Goal: Information Seeking & Learning: Learn about a topic

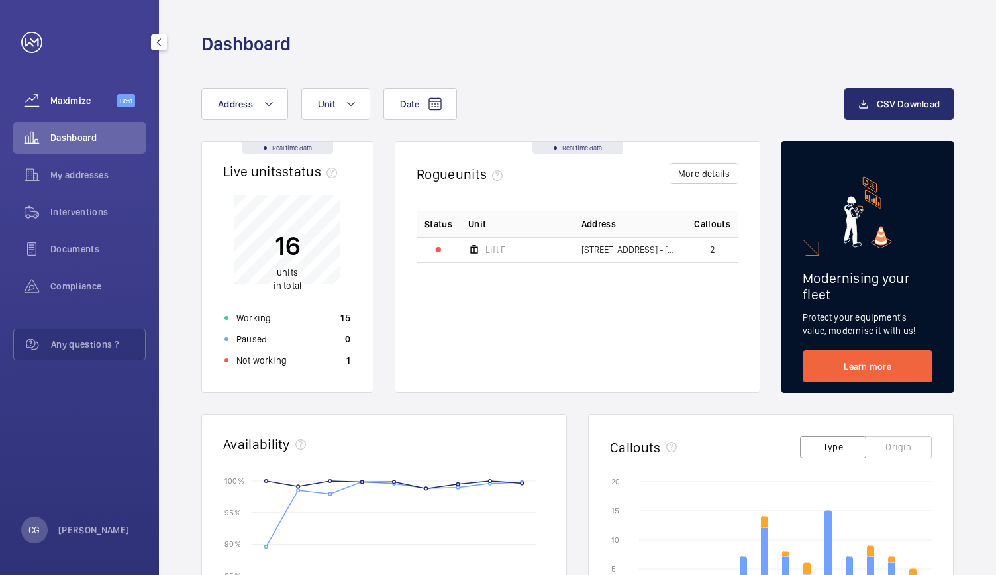
click at [95, 111] on div "Maximize Beta" at bounding box center [79, 101] width 132 height 32
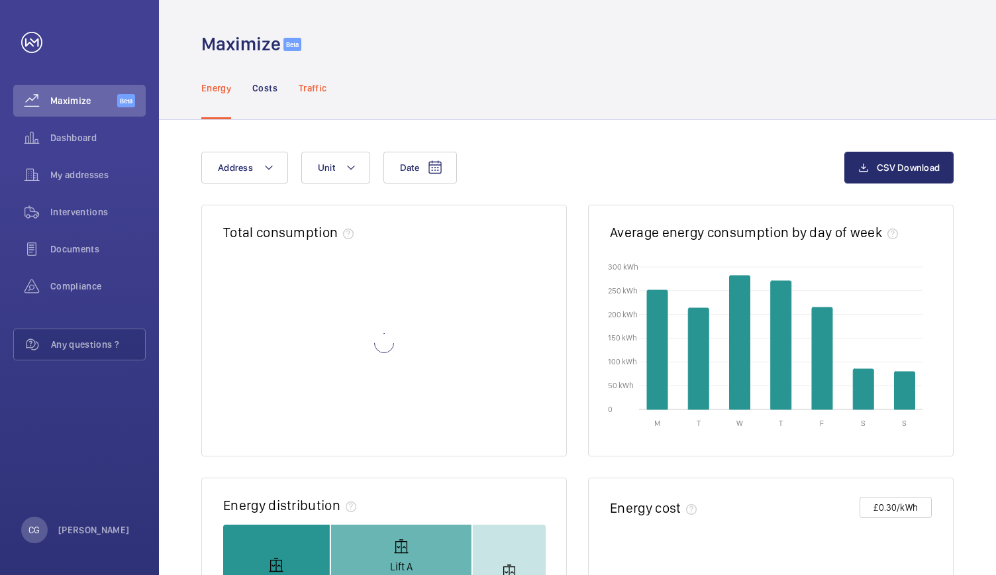
click at [317, 89] on p "Traffic" at bounding box center [313, 87] width 28 height 13
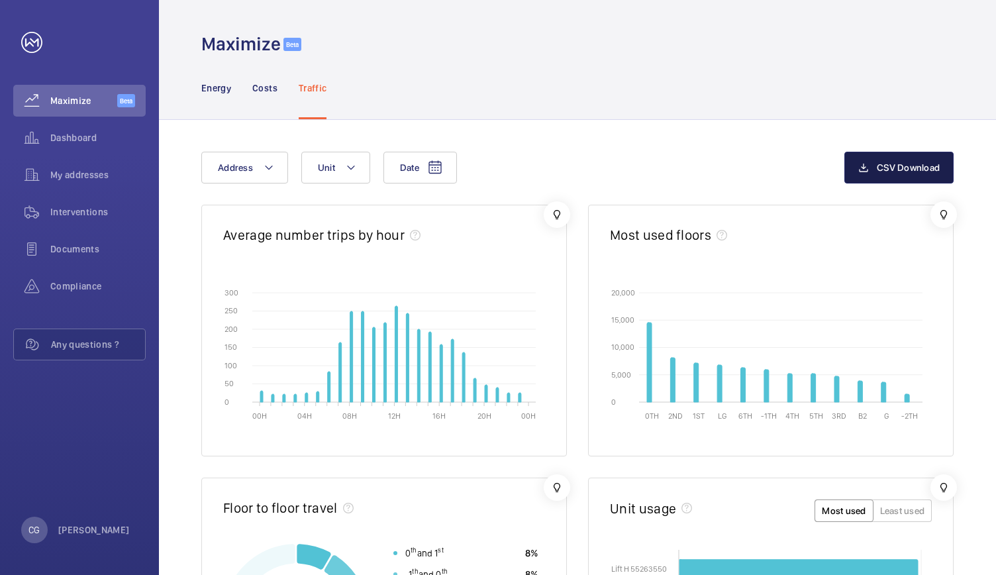
click at [867, 169] on mat-icon "button" at bounding box center [863, 168] width 11 height 16
click at [789, 15] on div "Maximize Beta" at bounding box center [577, 28] width 837 height 56
click at [850, 18] on div "Maximize Beta" at bounding box center [577, 28] width 837 height 56
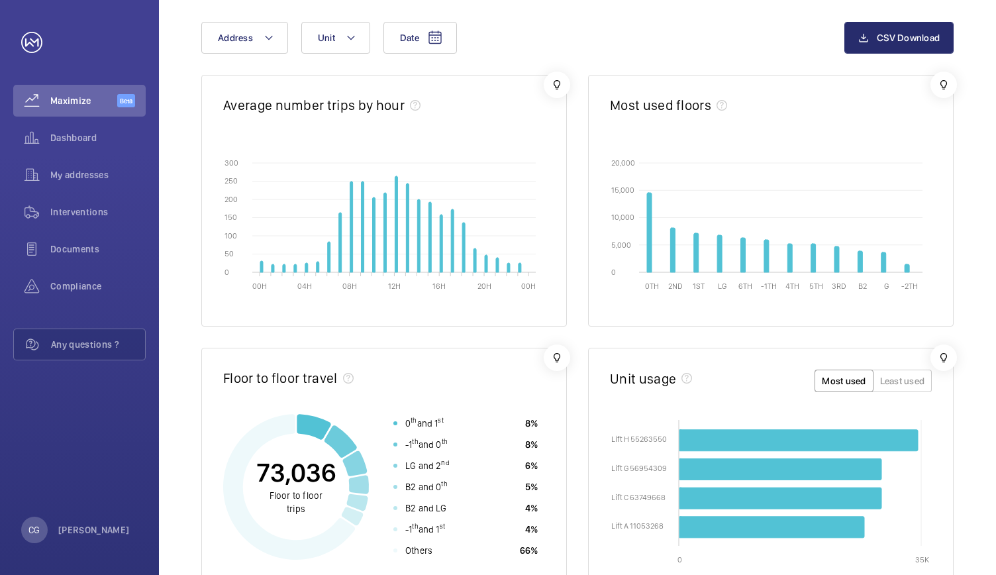
scroll to position [135, 0]
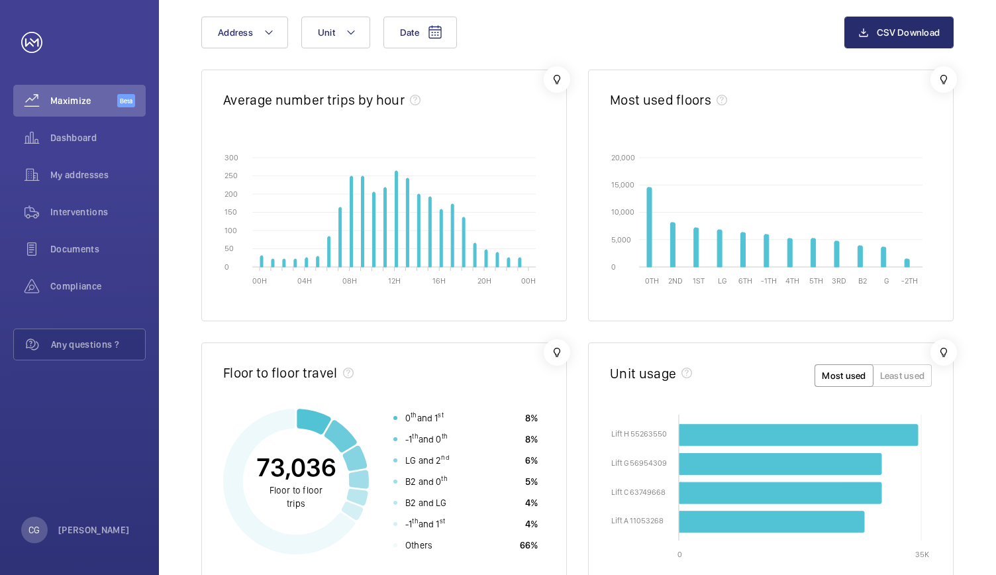
click at [515, 108] on div "Average number trips by hour" at bounding box center [384, 106] width 322 height 30
click at [560, 79] on wm-front-icon-button at bounding box center [557, 79] width 26 height 26
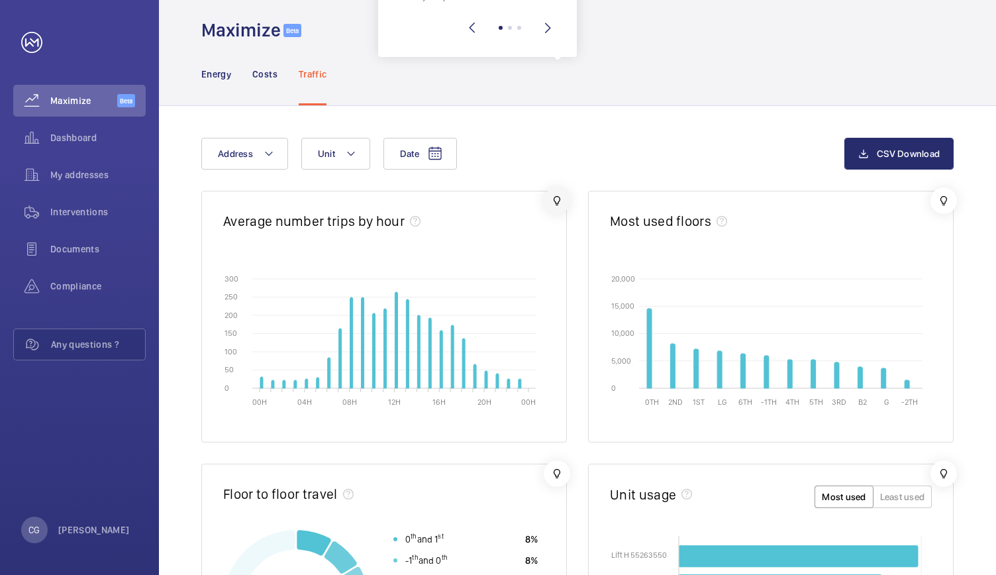
scroll to position [0, 0]
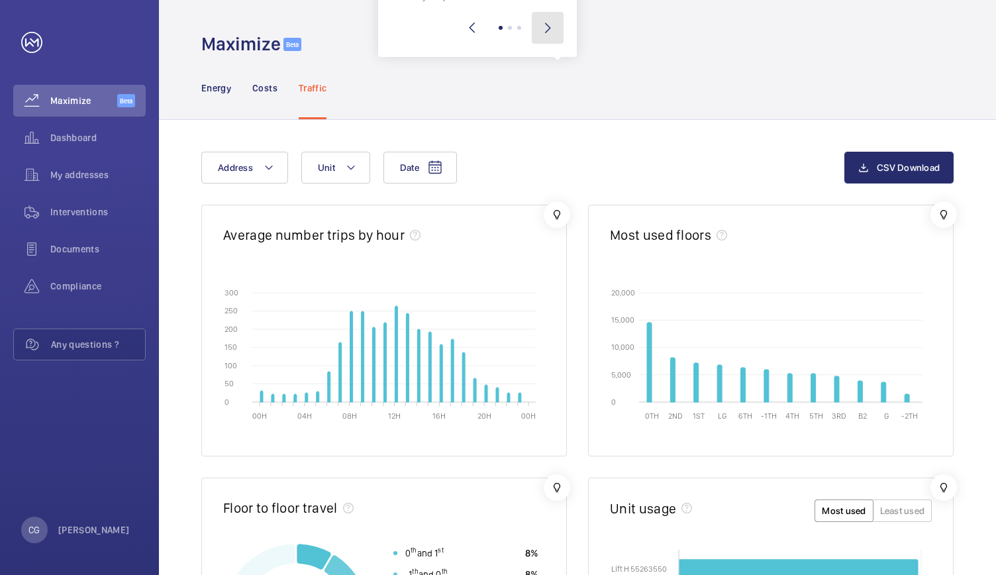
click at [550, 28] on wm-front-icon-button "Next slide" at bounding box center [548, 28] width 32 height 32
click at [553, 214] on wm-front-icon-button at bounding box center [557, 214] width 26 height 26
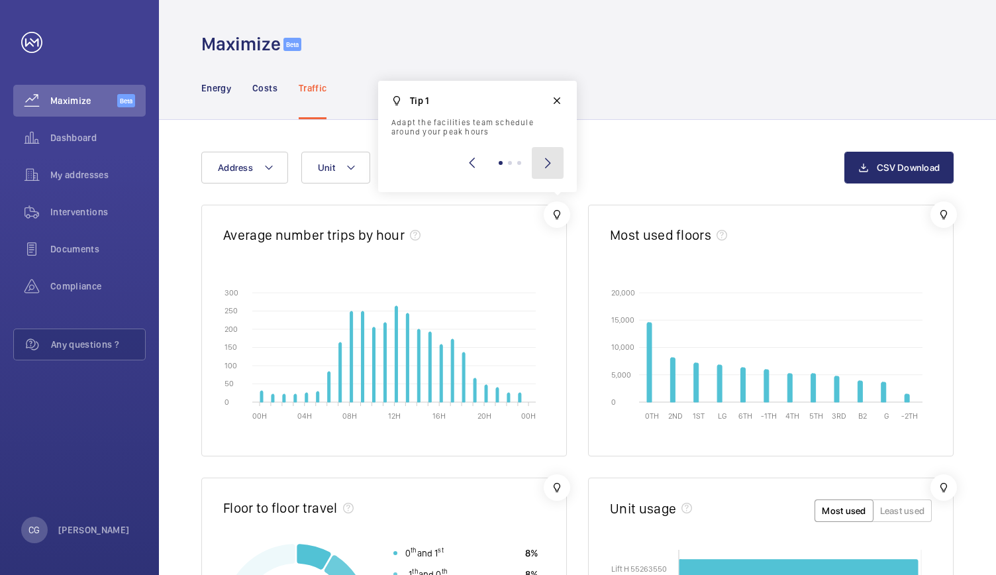
click at [545, 165] on wm-front-icon-button "Next slide" at bounding box center [548, 163] width 32 height 32
click at [554, 97] on wm-front-icon-button at bounding box center [557, 100] width 26 height 26
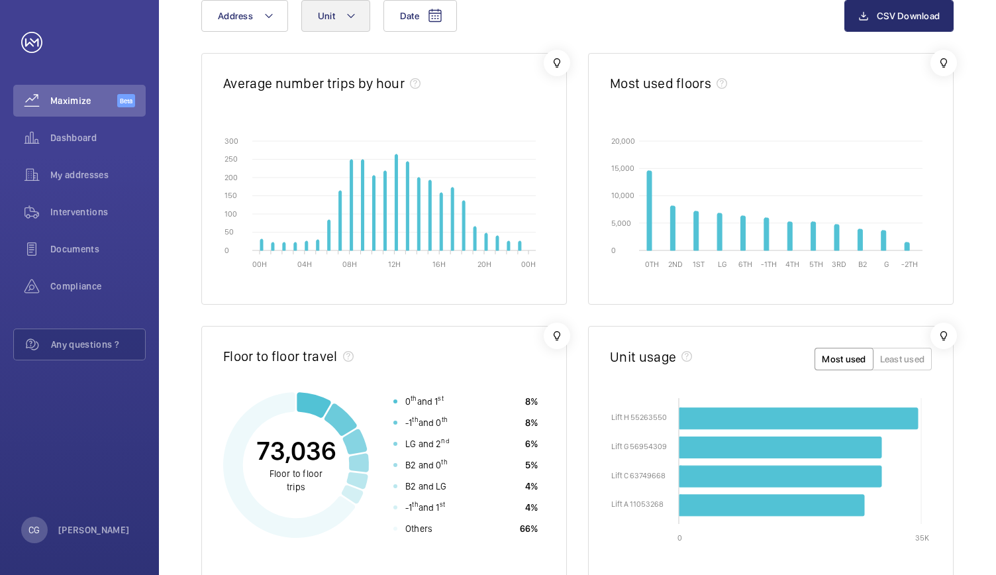
scroll to position [152, 0]
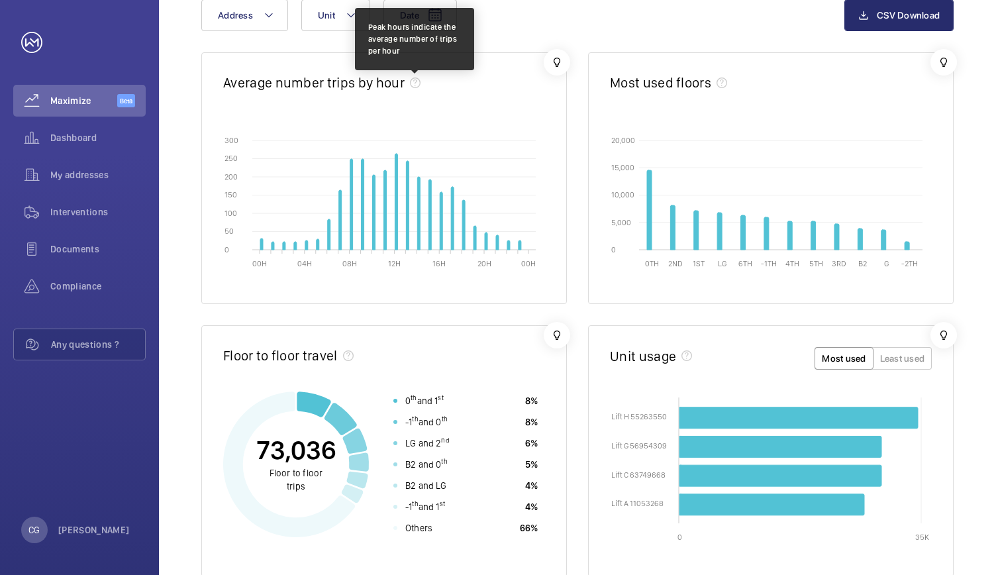
click at [413, 85] on mat-icon at bounding box center [415, 82] width 11 height 11
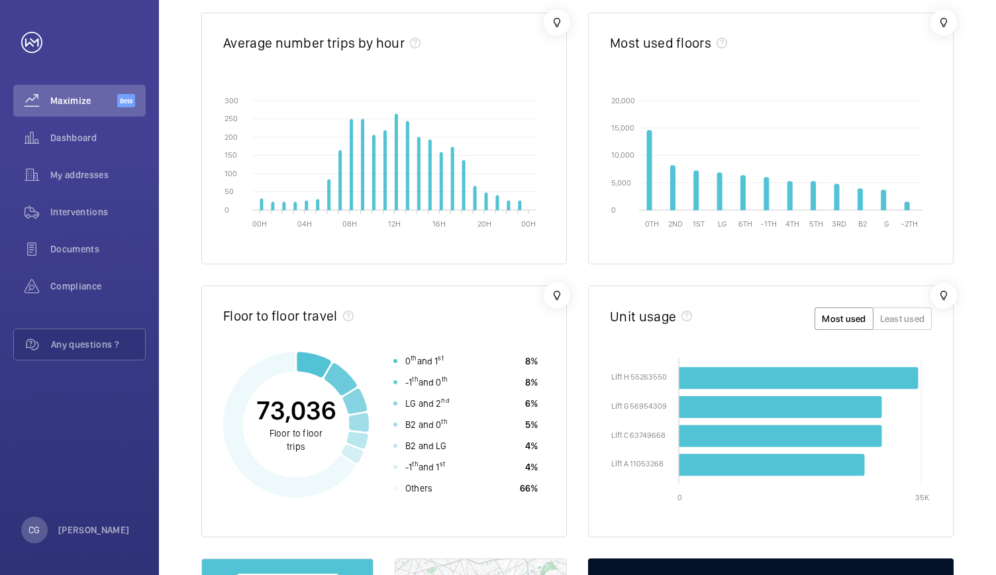
scroll to position [191, 0]
click at [507, 248] on wm-front-card-body "00H 04H 08H 12H 16H 20H 00H 0 0 50 50 100 100 150 150 200 200 250 250 300 300" at bounding box center [384, 171] width 364 height 186
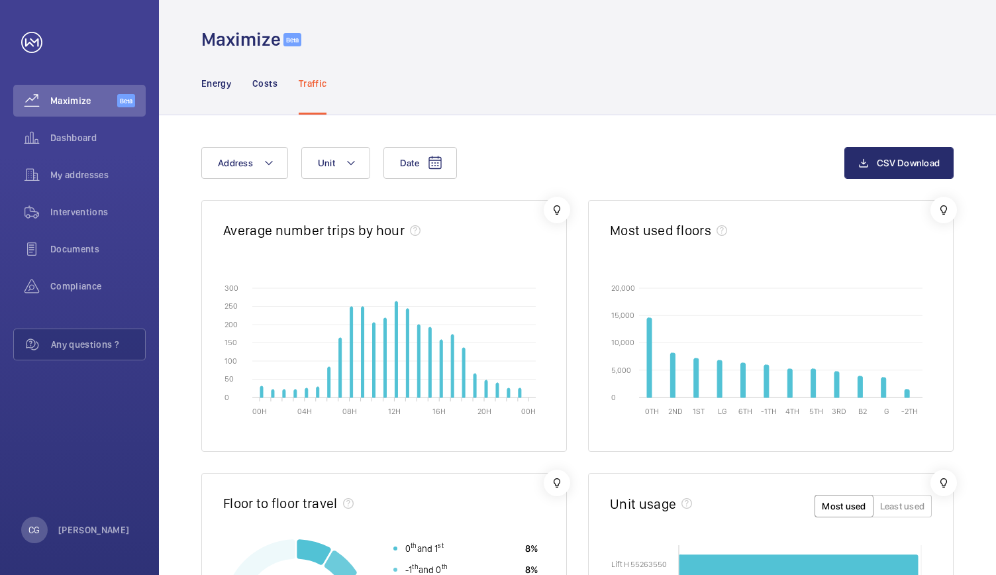
scroll to position [0, 0]
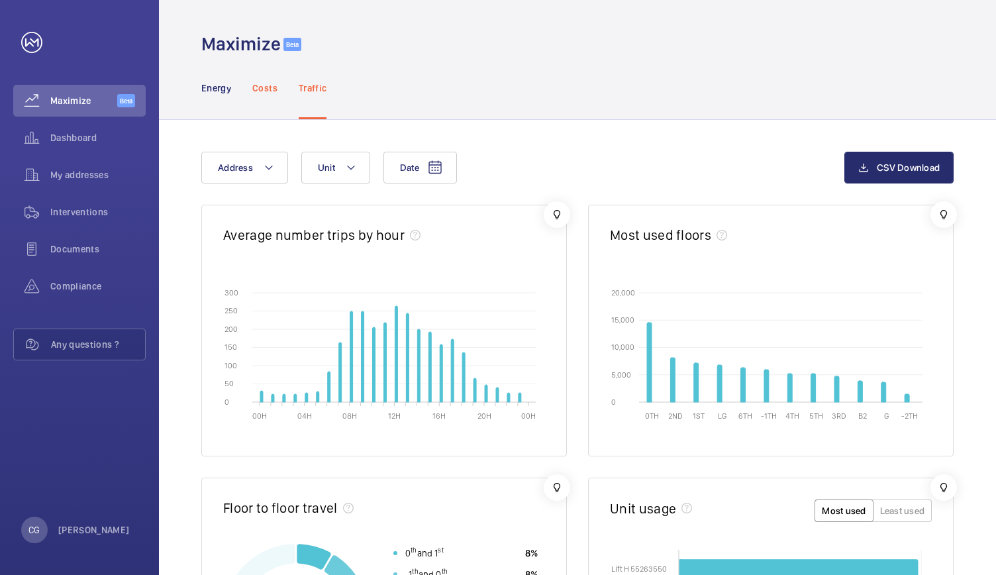
click at [266, 83] on p "Costs" at bounding box center [264, 87] width 25 height 13
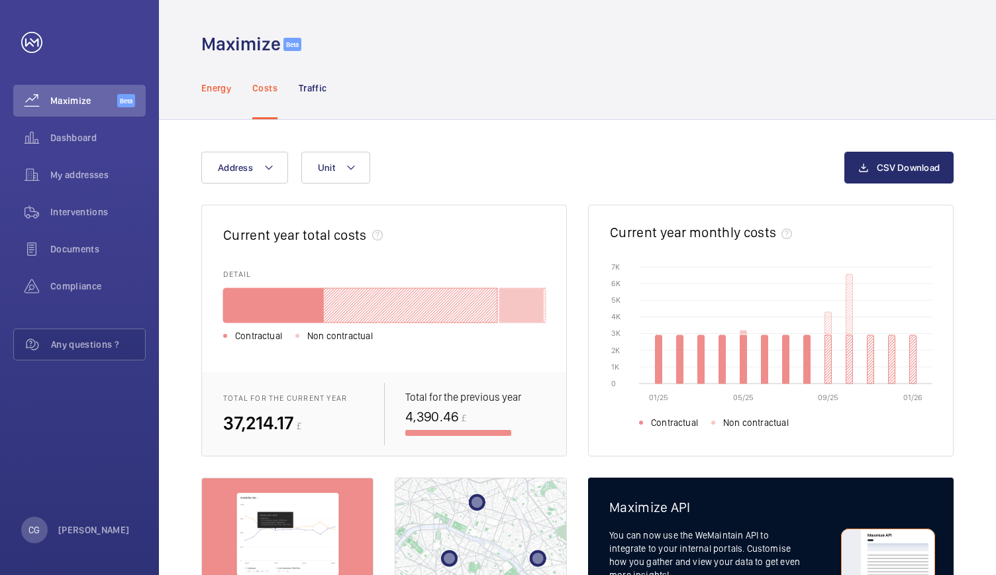
click at [225, 93] on p "Energy" at bounding box center [216, 87] width 30 height 13
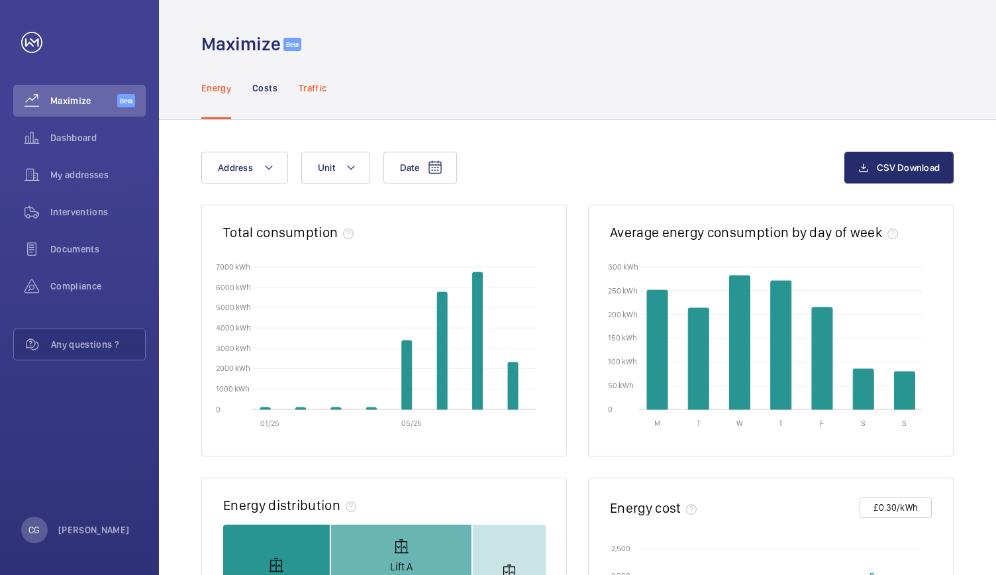
click at [322, 89] on p "Traffic" at bounding box center [313, 87] width 28 height 13
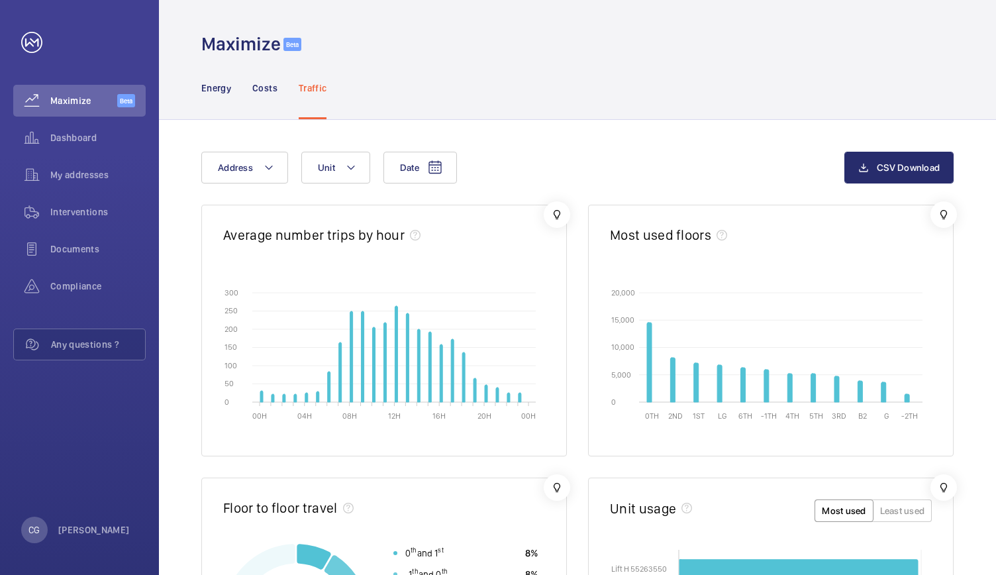
drag, startPoint x: 882, startPoint y: 166, endPoint x: 725, endPoint y: 114, distance: 165.9
click at [725, 114] on div "Energy Costs Traffic" at bounding box center [577, 87] width 752 height 63
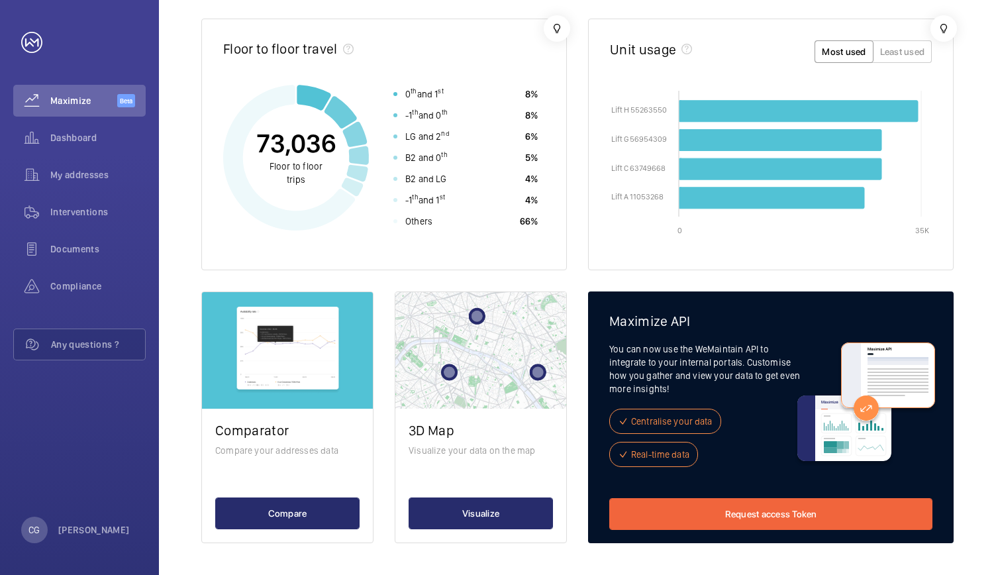
scroll to position [316, 0]
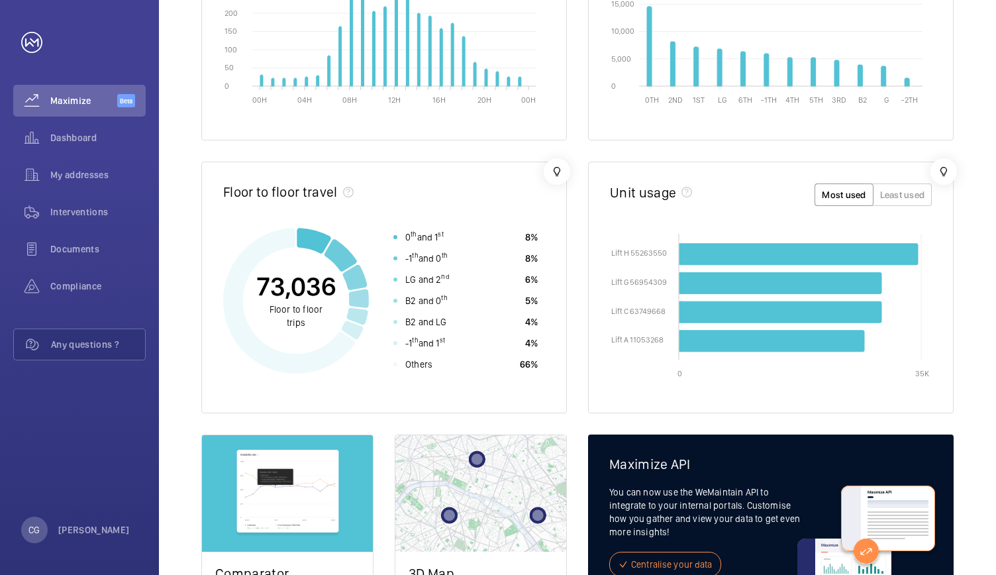
click at [648, 193] on h2 "Unit usage" at bounding box center [643, 192] width 66 height 17
click at [932, 168] on wm-front-icon-button at bounding box center [944, 171] width 26 height 26
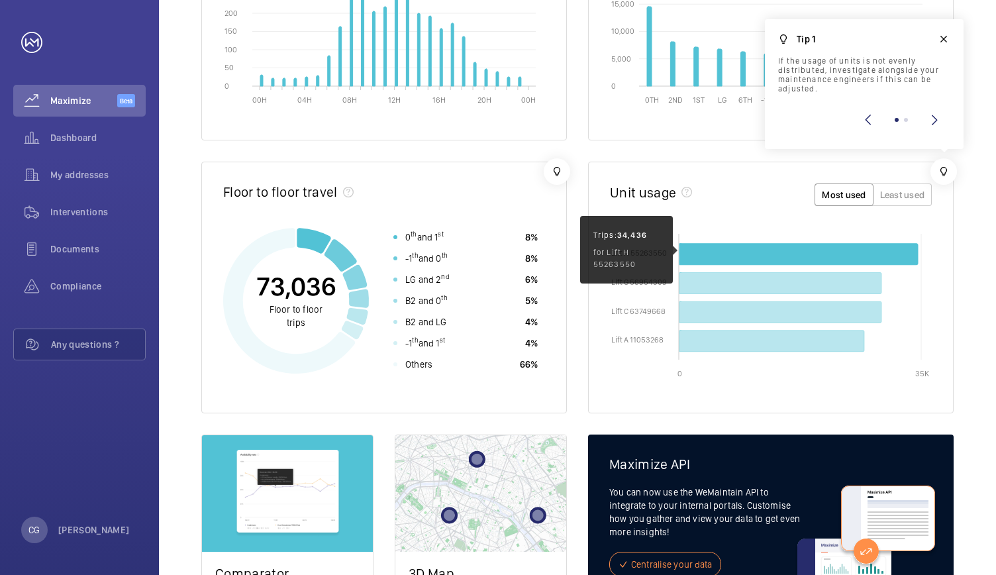
click at [771, 246] on icon "Lift H 55263550 34,436" at bounding box center [798, 254] width 238 height 21
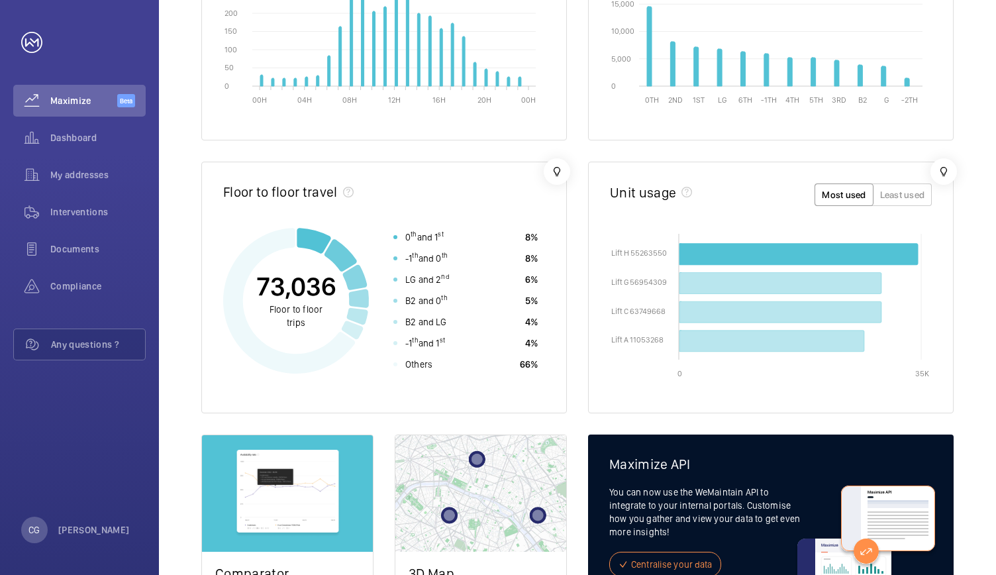
click at [771, 246] on icon "Lift H 55263550 34,436" at bounding box center [798, 254] width 238 height 21
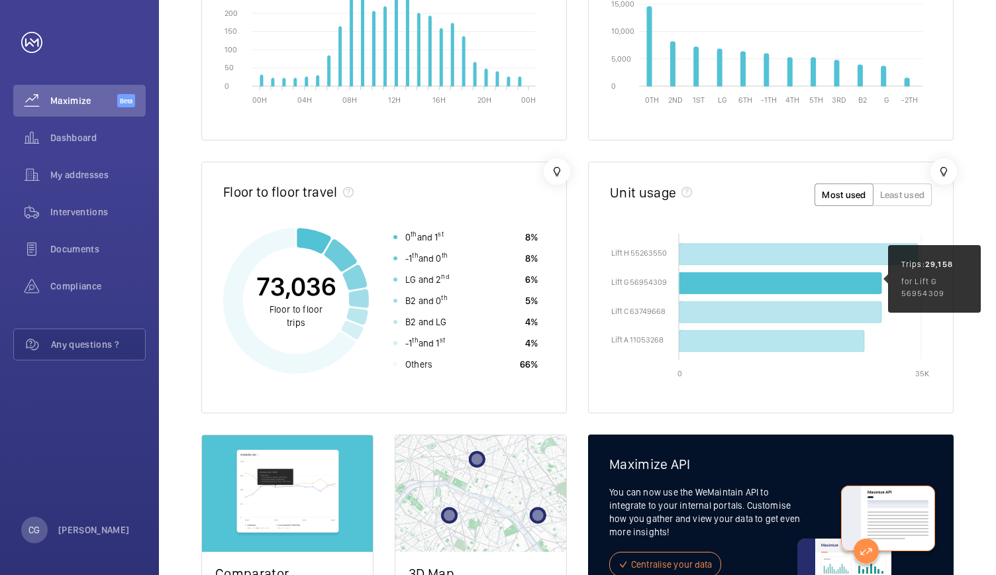
click at [756, 286] on icon "Lift G 56954309 29,158" at bounding box center [780, 282] width 202 height 21
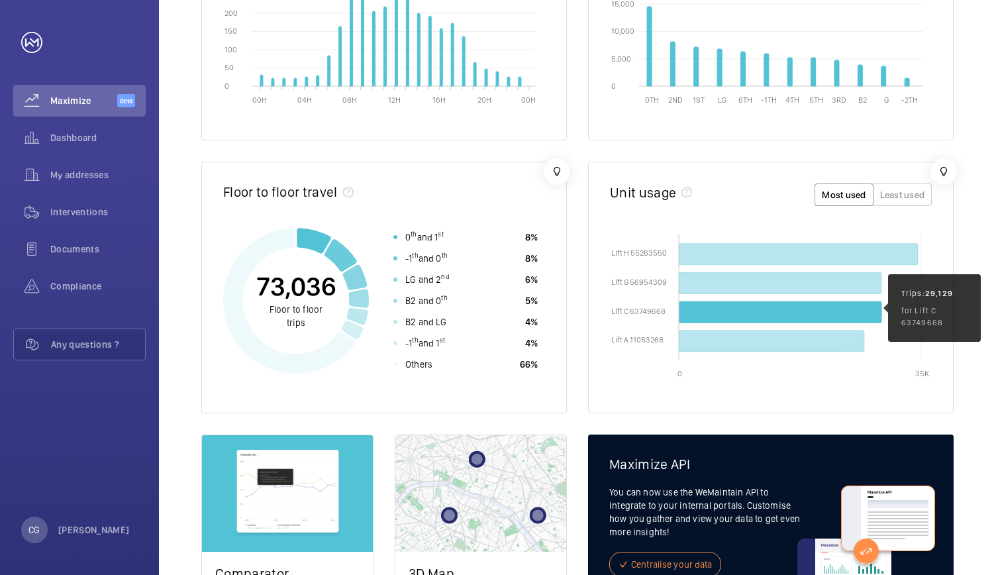
click at [750, 309] on icon "Lift C 63749668 29,129" at bounding box center [780, 311] width 202 height 21
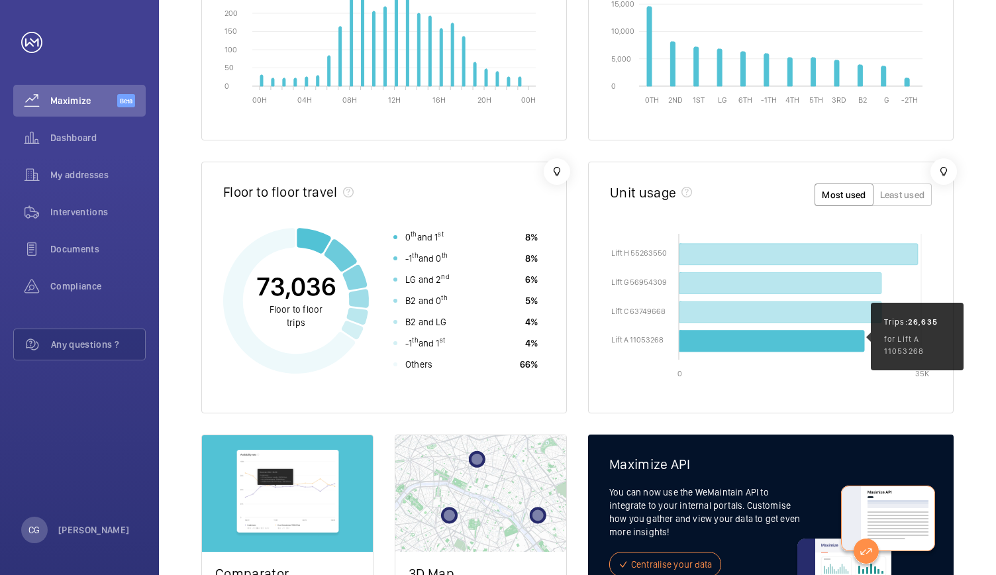
click at [748, 344] on icon "Lift A 11053268 26,635" at bounding box center [771, 340] width 185 height 21
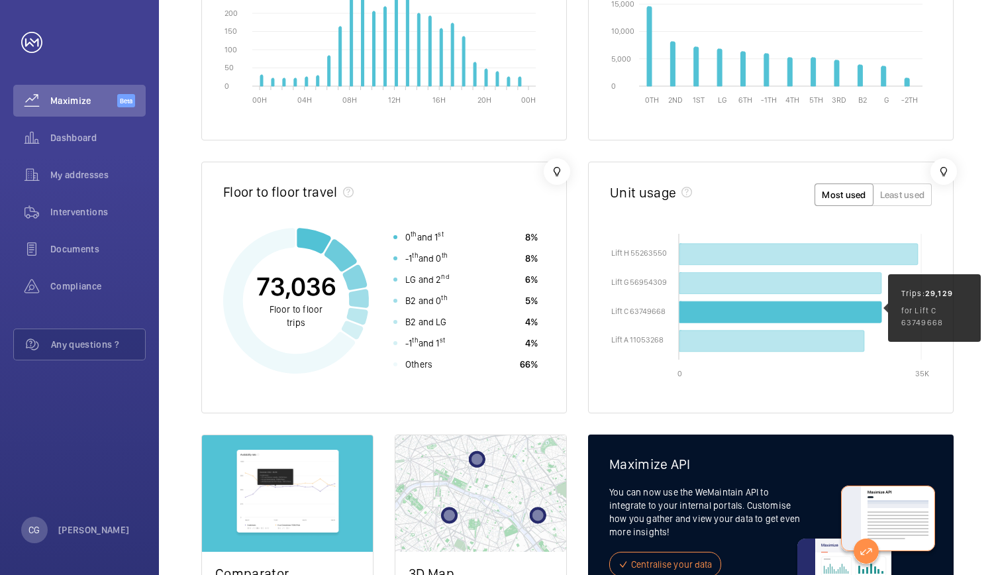
click at [751, 318] on icon "Lift C 63749668 29,129" at bounding box center [780, 311] width 202 height 21
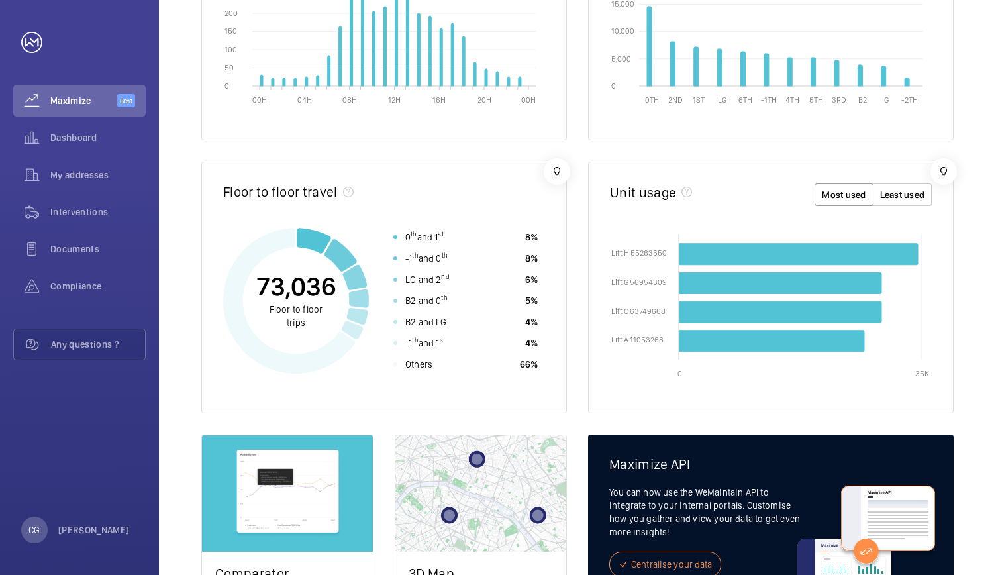
click at [920, 194] on button "Least used" at bounding box center [903, 194] width 60 height 23
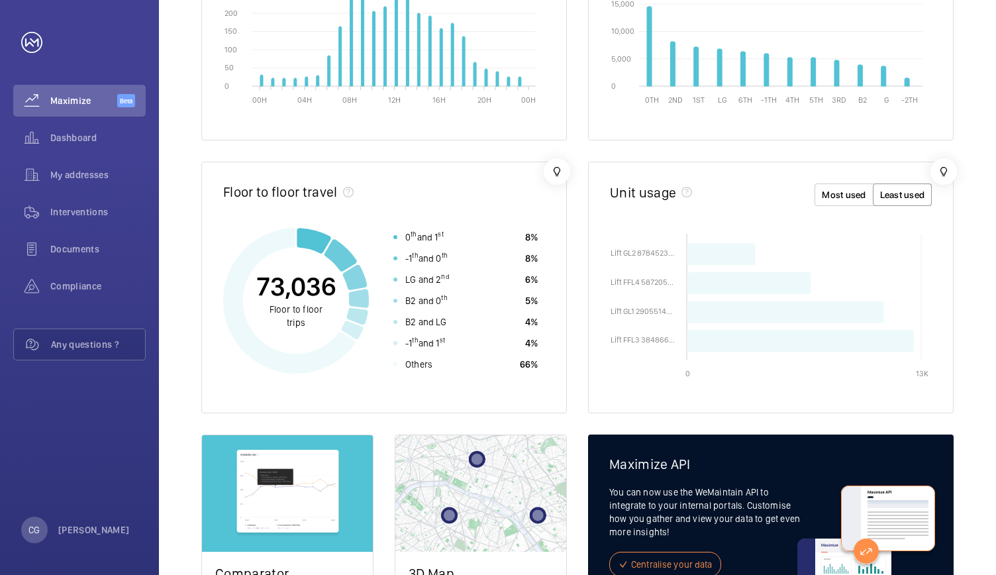
click at [844, 205] on button "Most used" at bounding box center [844, 194] width 58 height 23
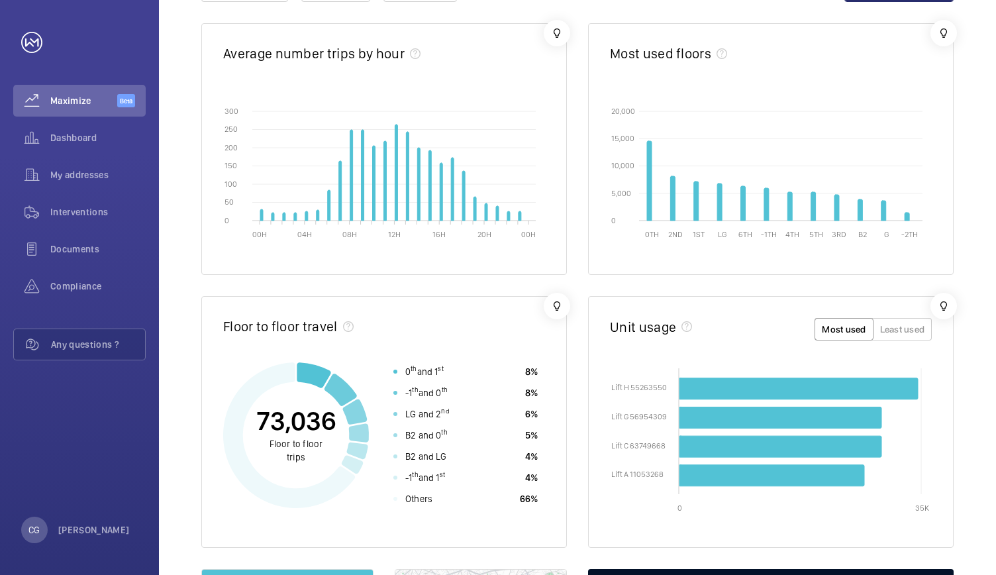
scroll to position [121, 0]
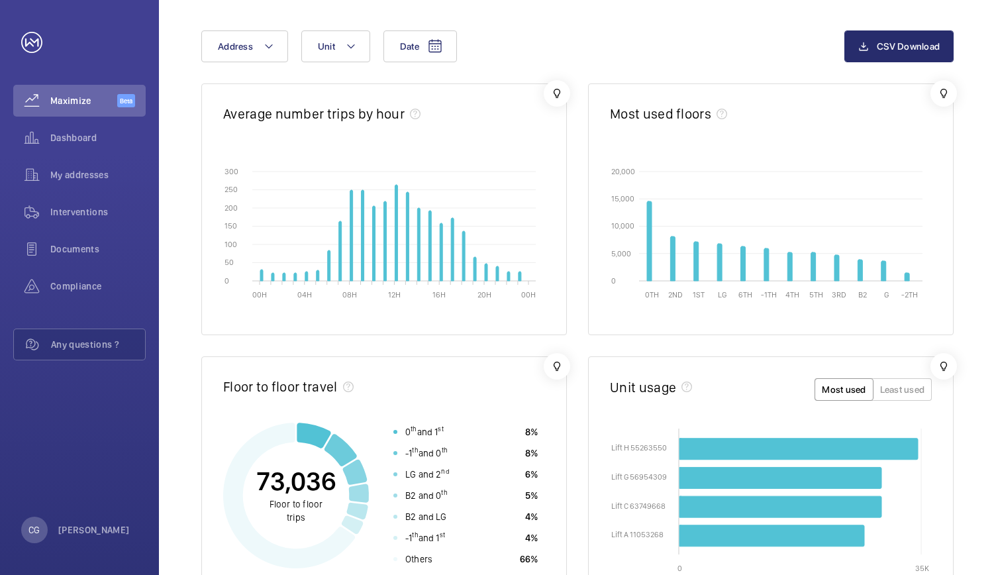
click at [417, 246] on icon "00H 04H 08H 12H 16H 20H 00H 0 0 50 50 100 100 150 150 200 200 250 250 300 300" at bounding box center [384, 231] width 323 height 132
click at [416, 246] on icon "00H 04H 08H 12H 16H 20H 00H 0 0 50 50 100 100 150 150 200 200 250 250 300 300" at bounding box center [384, 231] width 323 height 132
click at [430, 198] on icon "00H 04H 08H 12H 16H 20H 00H 0 0 50 50 100 100 150 150 200 200 250 250 300 300" at bounding box center [384, 231] width 323 height 132
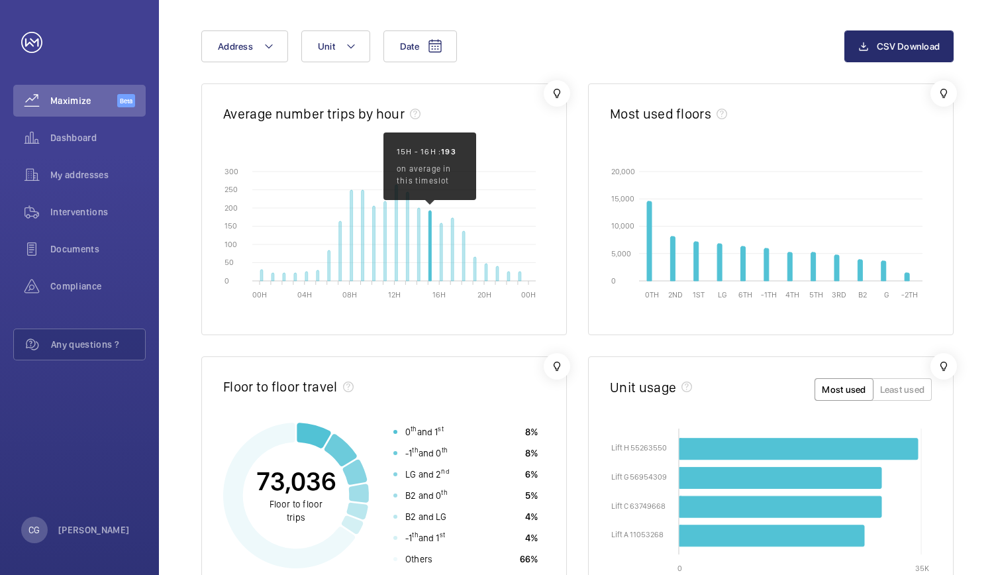
click at [429, 221] on icon "15H 193.085" at bounding box center [429, 246] width 3 height 70
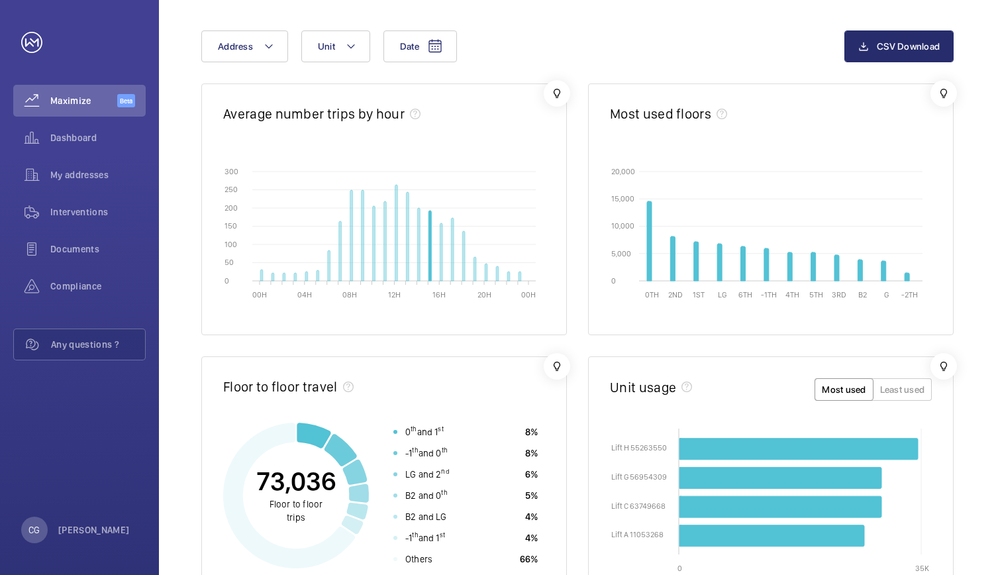
click at [429, 221] on icon "15H 193.085" at bounding box center [429, 246] width 3 height 70
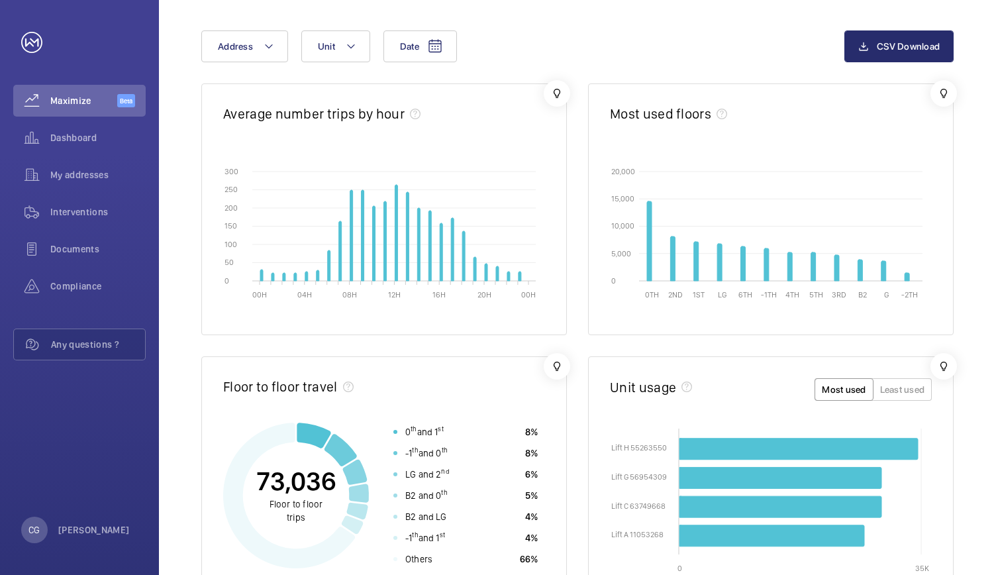
scroll to position [0, 0]
